Goal: Communication & Community: Ask a question

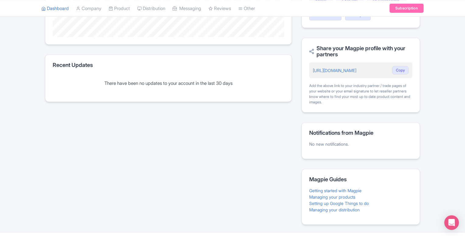
scroll to position [227, 0]
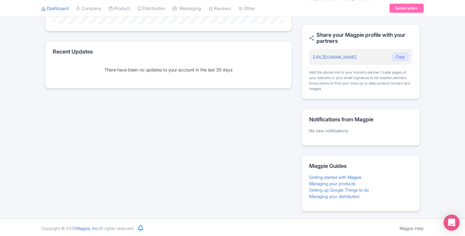
click at [452, 222] on icon "Open Intercom Messenger" at bounding box center [451, 223] width 7 height 8
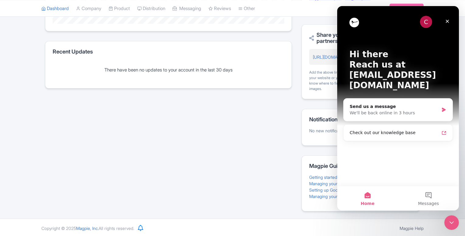
scroll to position [0, 0]
click at [383, 104] on div "Send us a message" at bounding box center [394, 107] width 89 height 6
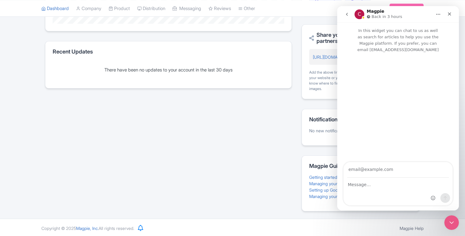
click at [363, 170] on input "Your email" at bounding box center [398, 170] width 102 height 16
type input "steina@yourfriendinreykjavik.com"
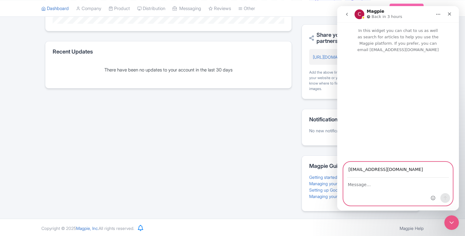
click at [365, 188] on textarea "Message…" at bounding box center [398, 183] width 109 height 10
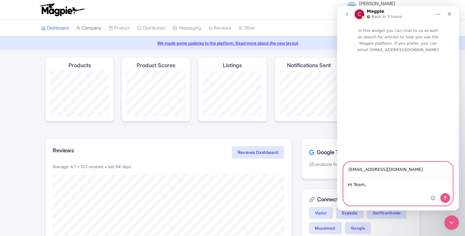
type textarea "Hi Team,"
click at [94, 28] on link "Company" at bounding box center [88, 28] width 25 height 17
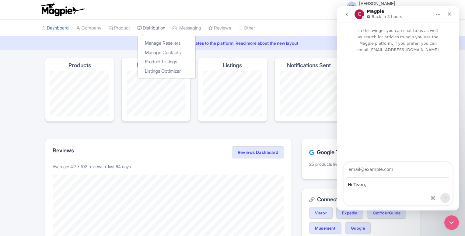
click at [155, 30] on link "Distribution" at bounding box center [151, 28] width 28 height 17
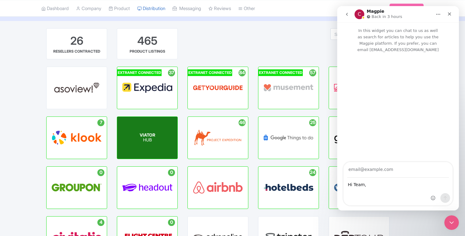
scroll to position [30, 0]
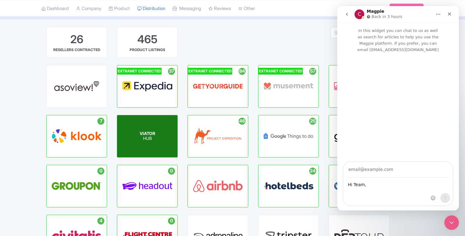
click at [149, 132] on span "VIATOR" at bounding box center [148, 133] width 16 height 5
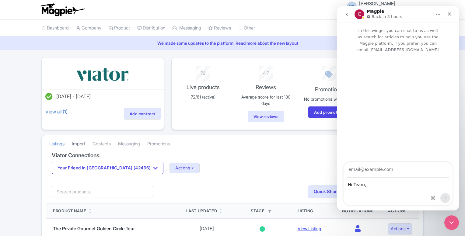
click at [81, 143] on link "Import" at bounding box center [78, 144] width 13 height 17
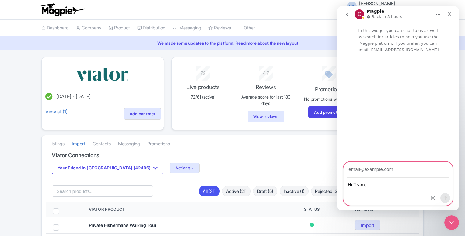
click at [394, 170] on input "Your email" at bounding box center [398, 170] width 102 height 16
type input "[EMAIL_ADDRESS][DOMAIN_NAME]"
click at [355, 189] on textarea "Hi Team," at bounding box center [398, 183] width 109 height 10
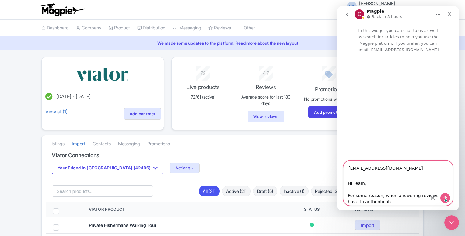
click at [426, 196] on textarea "Hi Team, For some reason, when answering reviews, I have to authenticate" at bounding box center [398, 191] width 109 height 29
click at [397, 203] on textarea "Hi Team, For some reason, when answering reviews from Viator, I have to authent…" at bounding box center [398, 191] width 109 height 29
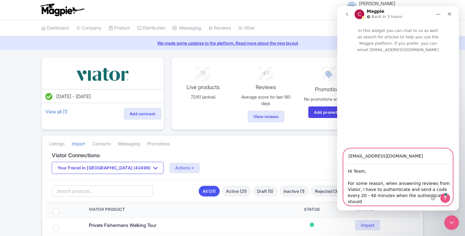
click at [427, 204] on textarea "Hi Team, For some reason, when answering reviews from Viator, I have to authent…" at bounding box center [398, 185] width 109 height 41
click at [372, 204] on textarea "Hi Team, For some reason, when answering reviews from Viator, I have to authent…" at bounding box center [398, 185] width 109 height 41
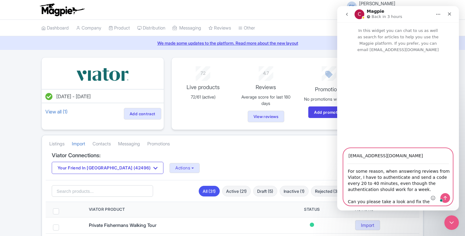
scroll to position [12, 0]
drag, startPoint x: 355, startPoint y: 203, endPoint x: 350, endPoint y: 203, distance: 5.2
click at [350, 203] on textarea "Hi Team, For some reason, when answering reviews from Viator, I have to authent…" at bounding box center [398, 184] width 109 height 41
click at [420, 201] on textarea "Hi Team, For some reason, when answering reviews from Viator, I have to authent…" at bounding box center [398, 184] width 109 height 41
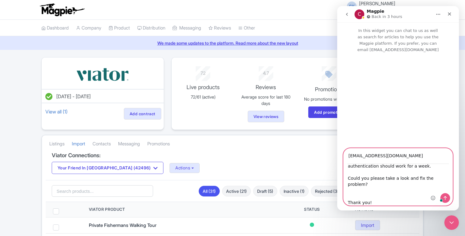
scroll to position [48, 0]
click at [362, 201] on textarea "Hi Team, For some reason, when answering reviews from Viator, I have to authent…" at bounding box center [398, 184] width 109 height 41
paste textarea "Kær kveðja / Warm regards Steina Your Friend In [GEOGRAPHIC_DATA]"
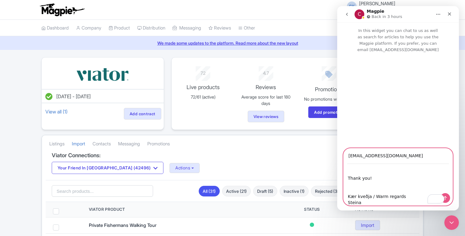
scroll to position [11, 0]
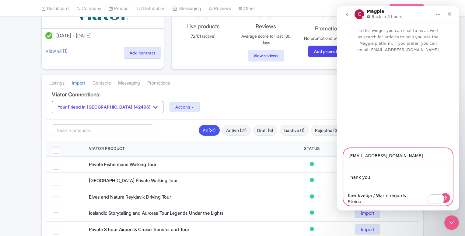
type textarea "Hi Team, For some reason, when answering reviews from Viator, I have to authent…"
click at [447, 199] on icon "Send a message…" at bounding box center [445, 198] width 5 height 5
